Goal: Information Seeking & Learning: Learn about a topic

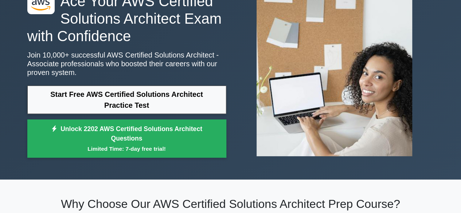
scroll to position [50, 0]
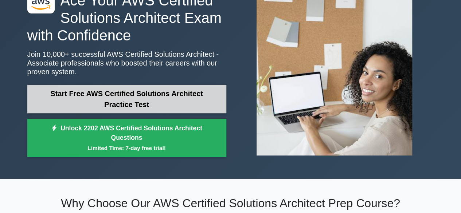
click at [107, 102] on link "Start Free AWS Certified Solutions Architect Practice Test" at bounding box center [126, 99] width 199 height 28
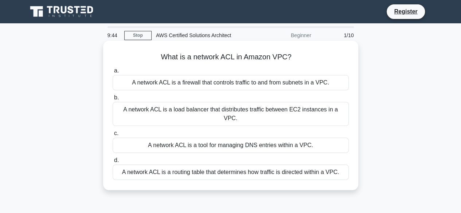
click at [157, 165] on div "A network ACL is a routing table that determines how traffic is directed within…" at bounding box center [231, 172] width 236 height 15
click at [113, 163] on input "d. A network ACL is a routing table that determines how traffic is directed wit…" at bounding box center [113, 160] width 0 height 5
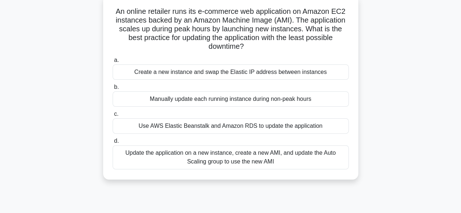
scroll to position [50, 0]
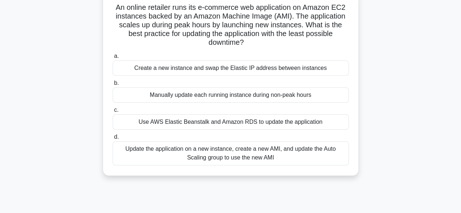
click at [198, 154] on div "Update the application on a new instance, create a new AMI, and update the Auto…" at bounding box center [231, 153] width 236 height 24
click at [113, 139] on input "d. Update the application on a new instance, create a new AMI, and update the A…" at bounding box center [113, 137] width 0 height 5
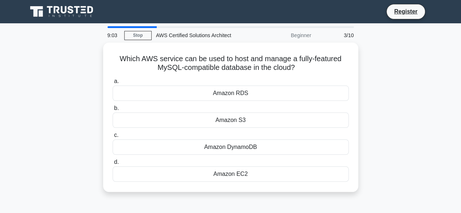
scroll to position [0, 0]
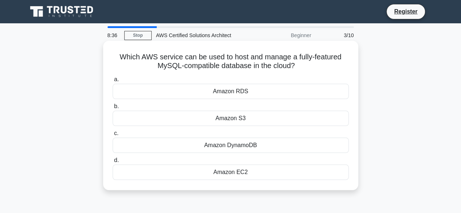
click at [223, 116] on div "Amazon S3" at bounding box center [231, 118] width 236 height 15
click at [113, 109] on input "b. Amazon S3" at bounding box center [113, 106] width 0 height 5
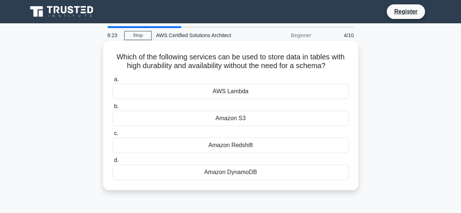
click at [233, 175] on div "Amazon DynamoDB" at bounding box center [231, 172] width 236 height 15
click at [113, 163] on input "d. Amazon DynamoDB" at bounding box center [113, 160] width 0 height 5
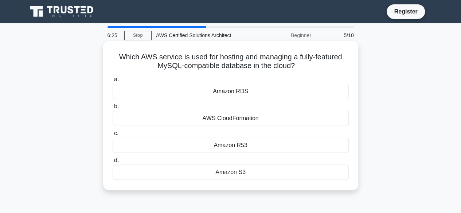
click at [243, 93] on div "Amazon RDS" at bounding box center [231, 91] width 236 height 15
click at [113, 82] on input "a. Amazon RDS" at bounding box center [113, 79] width 0 height 5
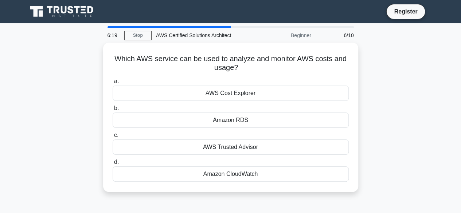
click at [243, 93] on div "AWS Cost Explorer" at bounding box center [231, 93] width 236 height 15
click at [113, 84] on input "a. AWS Cost Explorer" at bounding box center [113, 81] width 0 height 5
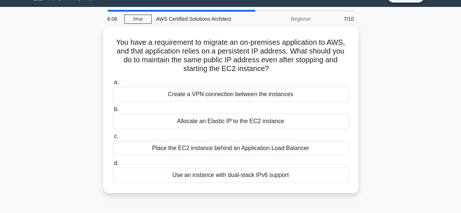
scroll to position [17, 0]
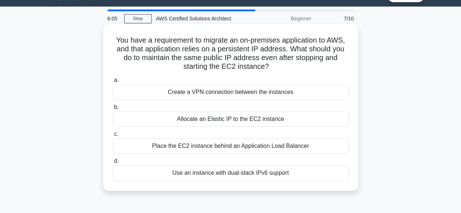
click at [223, 119] on div "Allocate an Elastic IP to the EC2 instance" at bounding box center [231, 118] width 236 height 15
click at [113, 110] on input "b. Allocate an Elastic IP to the EC2 instance" at bounding box center [113, 107] width 0 height 5
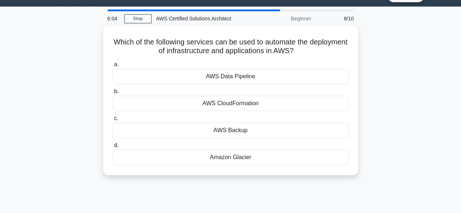
scroll to position [0, 0]
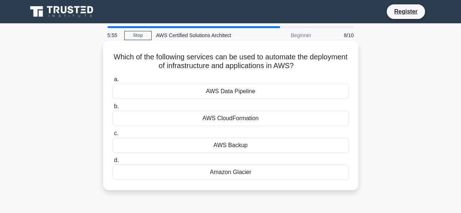
click at [246, 94] on div "AWS Data Pipeline" at bounding box center [231, 91] width 236 height 15
click at [113, 82] on input "a. AWS Data Pipeline" at bounding box center [113, 79] width 0 height 5
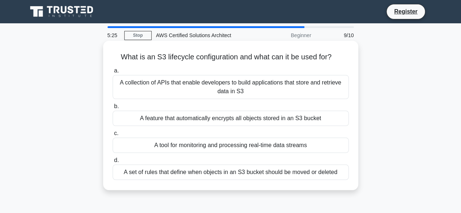
click at [252, 91] on div "A collection of APIs that enable developers to build applications that store an…" at bounding box center [231, 87] width 236 height 24
click at [113, 73] on input "a. A collection of APIs that enable developers to build applications that store…" at bounding box center [113, 70] width 0 height 5
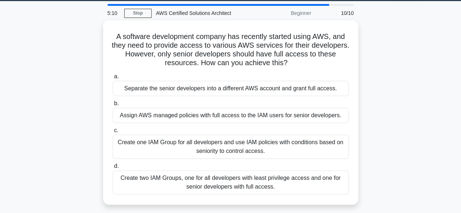
scroll to position [23, 0]
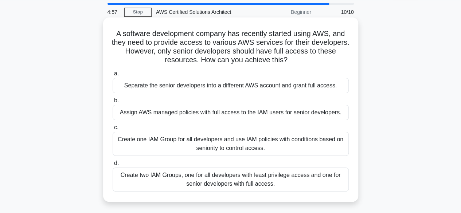
click at [225, 177] on div "Create two IAM Groups, one for all developers with least privilege access and o…" at bounding box center [231, 180] width 236 height 24
click at [113, 166] on input "d. Create two IAM Groups, one for all developers with least privilege access an…" at bounding box center [113, 163] width 0 height 5
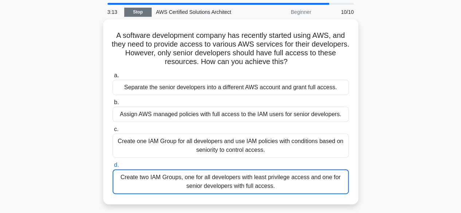
click at [136, 15] on link "Stop" at bounding box center [137, 12] width 27 height 9
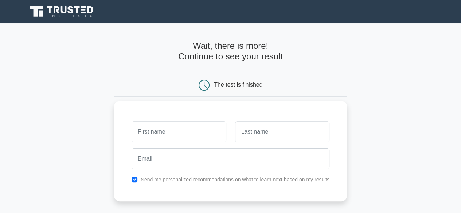
click at [139, 180] on div "Send me personalized recommendations on what to learn next based on my results" at bounding box center [230, 179] width 206 height 9
click at [134, 177] on input "checkbox" at bounding box center [134, 180] width 6 height 6
checkbox input "false"
click at [157, 138] on input "text" at bounding box center [178, 131] width 94 height 21
type input "Faith"
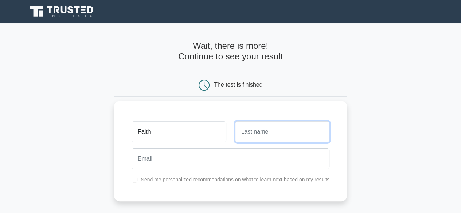
click at [255, 133] on input "text" at bounding box center [282, 131] width 94 height 21
type input "Ngetich"
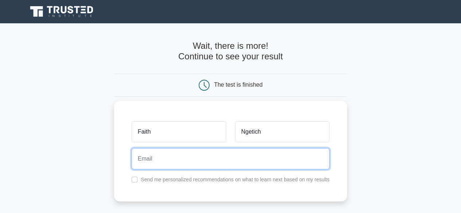
click at [245, 154] on input "email" at bounding box center [230, 158] width 198 height 21
type input "fayngetho@gmail.com"
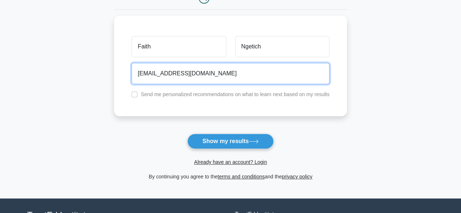
scroll to position [87, 0]
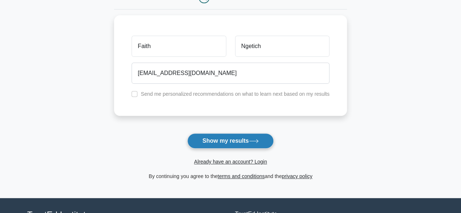
click at [225, 142] on button "Show my results" at bounding box center [230, 140] width 86 height 15
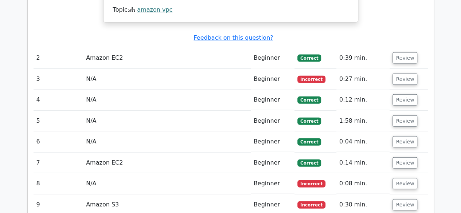
scroll to position [796, 0]
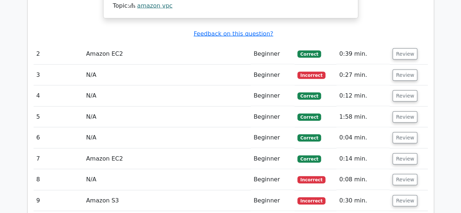
click at [225, 190] on td "Amazon S3" at bounding box center [167, 200] width 168 height 21
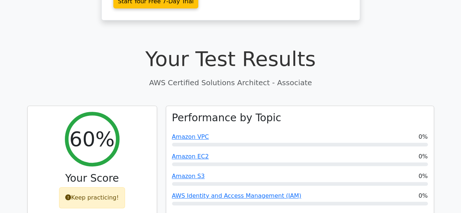
scroll to position [206, 0]
